Goal: Complete application form: Complete application form

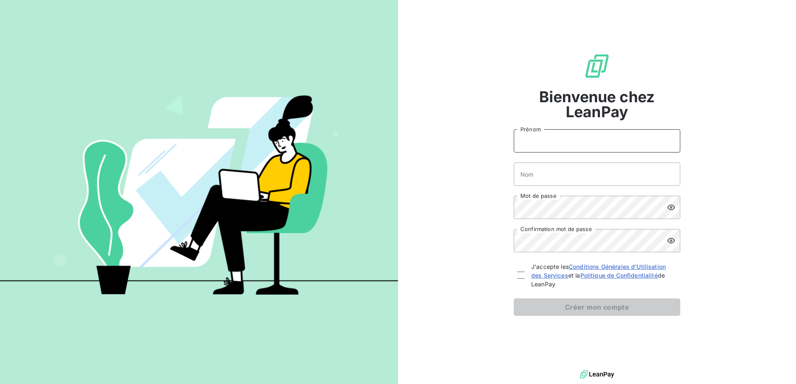
click at [562, 137] on input "Prénom" at bounding box center [596, 140] width 166 height 23
type input "Oumaima"
click at [508, 178] on div "Bienvenue chez LeanPay Oumaima Prénom Nom Mot de passe Confirmation mot de pass…" at bounding box center [597, 184] width 398 height 369
click at [523, 173] on input "Nom" at bounding box center [596, 174] width 166 height 23
type input "Dahib"
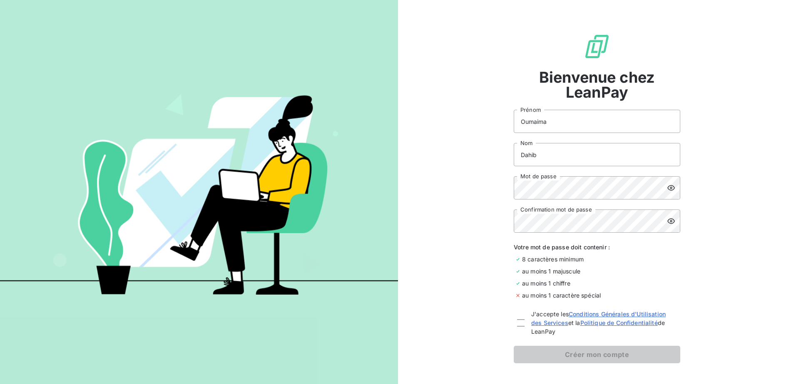
click at [668, 188] on icon at bounding box center [671, 188] width 8 height 8
click at [667, 189] on icon at bounding box center [671, 188] width 8 height 8
click at [519, 321] on div at bounding box center [520, 323] width 7 height 7
checkbox input "true"
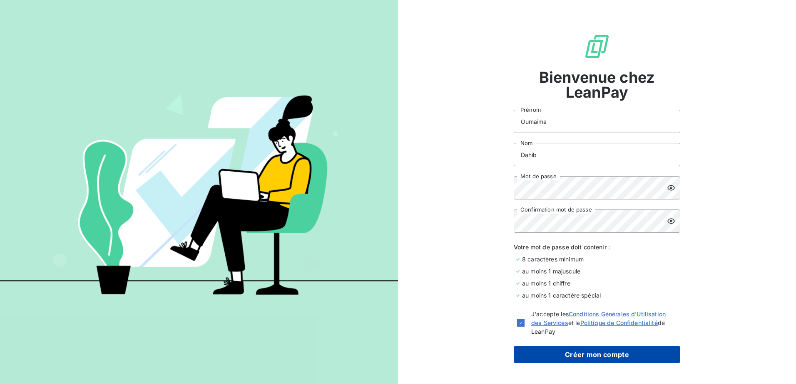
click at [547, 362] on button "Créer mon compte" at bounding box center [596, 354] width 166 height 17
click at [548, 356] on button "Créer mon compte" at bounding box center [596, 354] width 166 height 17
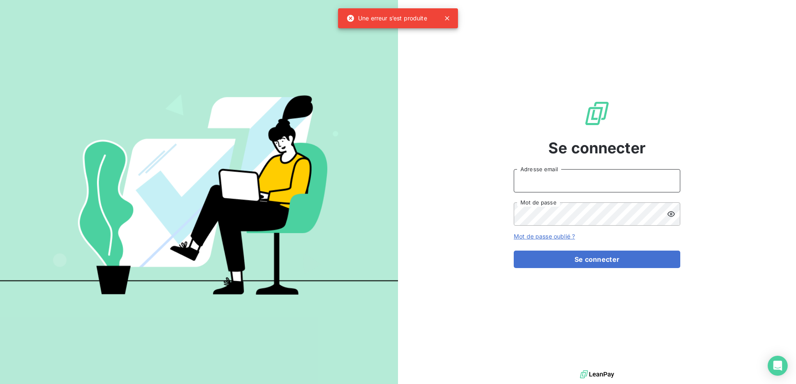
type input "Dahib"
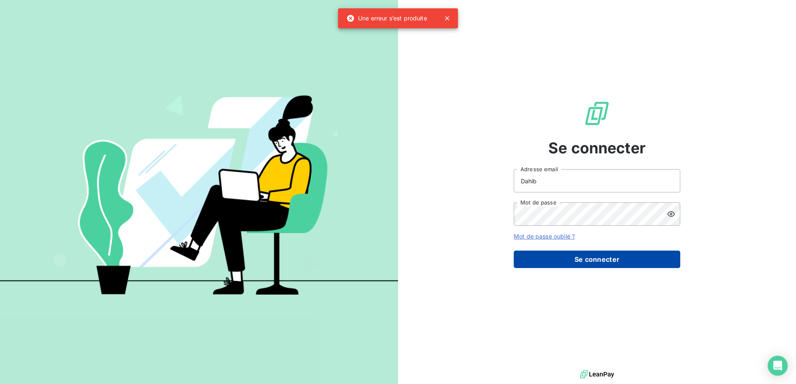
click at [609, 259] on button "Se connecter" at bounding box center [596, 259] width 166 height 17
